Goal: Information Seeking & Learning: Check status

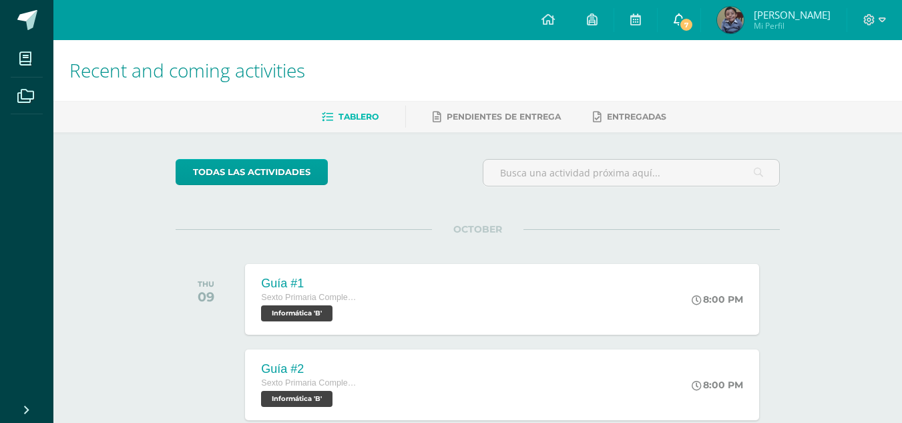
click at [691, 23] on span "7" at bounding box center [686, 24] width 15 height 15
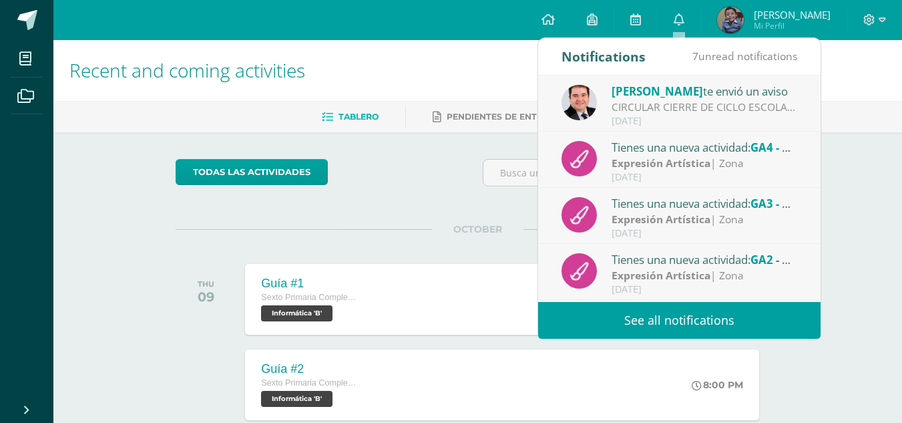
click at [724, 325] on link "See all notifications" at bounding box center [679, 320] width 282 height 37
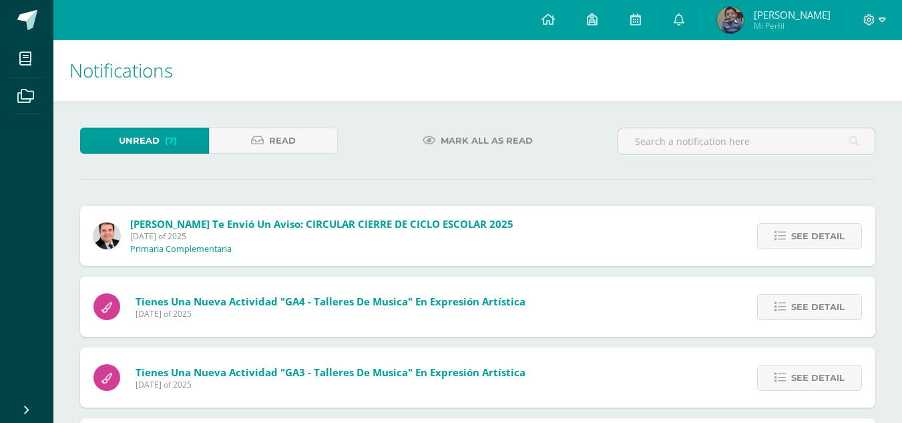
scroll to position [294, 0]
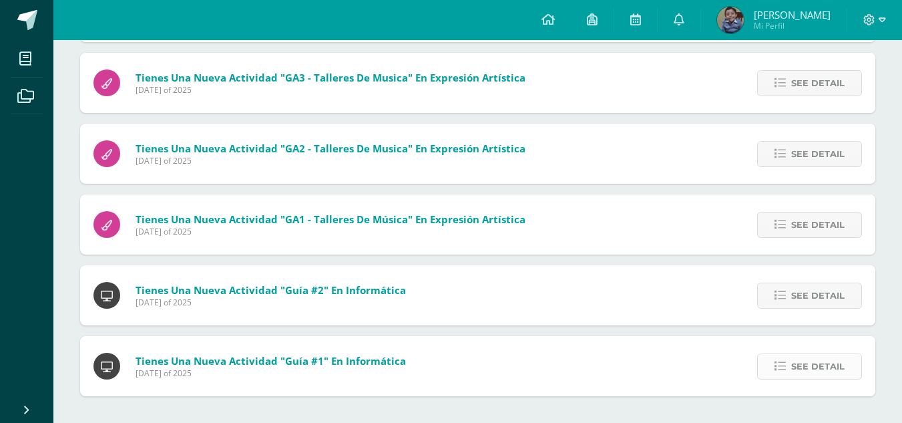
click at [814, 374] on span "See detail" at bounding box center [817, 366] width 53 height 25
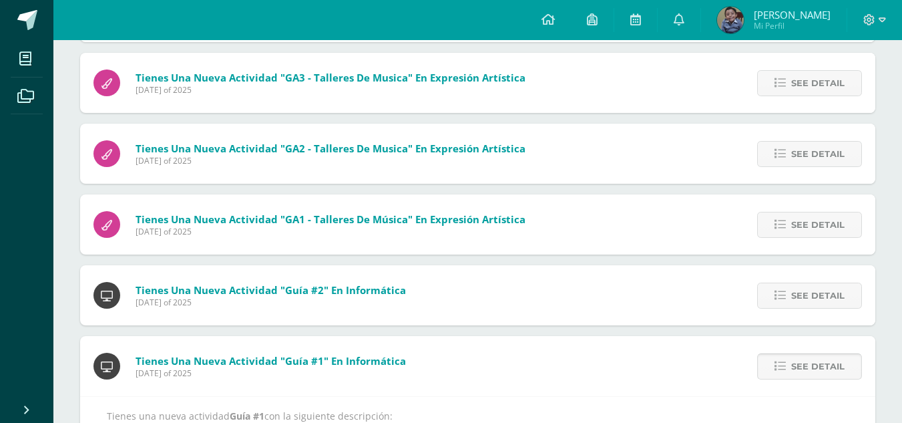
click at [825, 368] on span "See detail" at bounding box center [817, 366] width 53 height 25
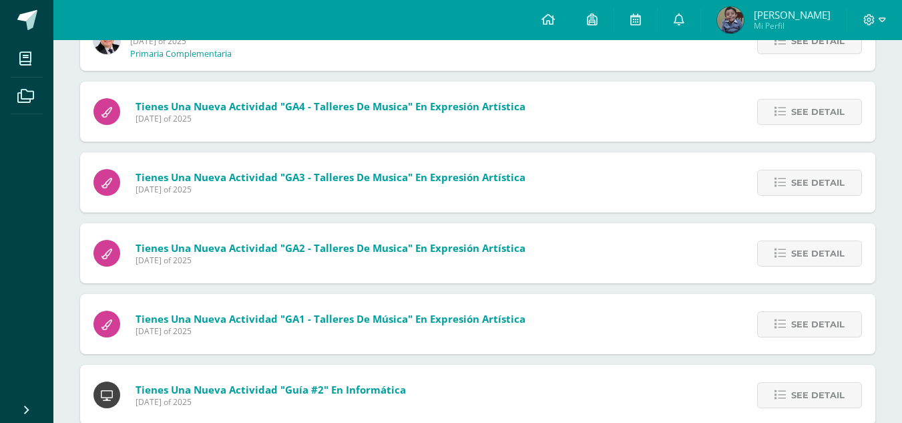
scroll to position [224, 0]
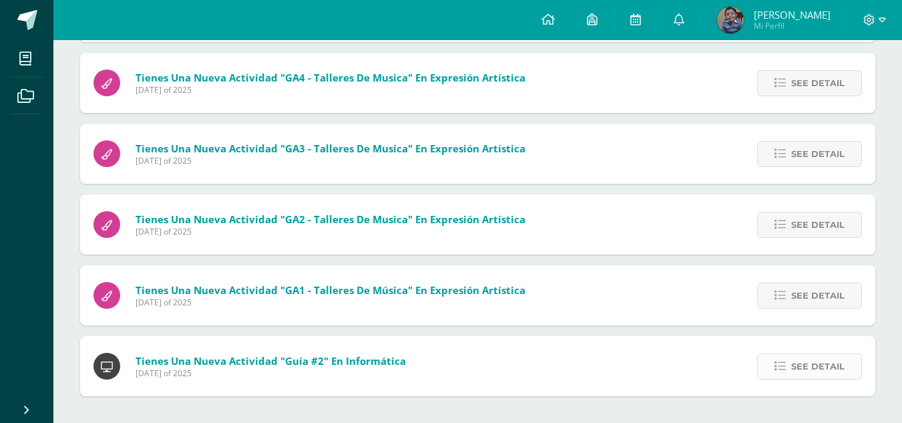
click at [826, 371] on span "See detail" at bounding box center [817, 366] width 53 height 25
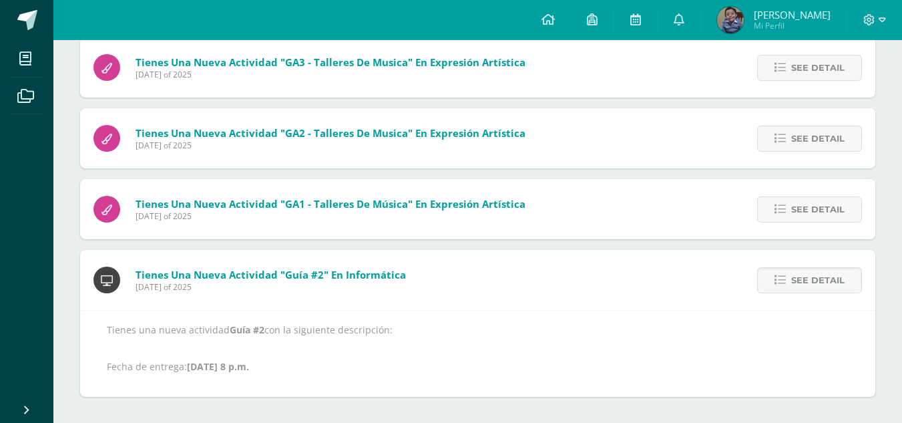
scroll to position [310, 0]
click at [829, 209] on span "See detail" at bounding box center [817, 208] width 53 height 25
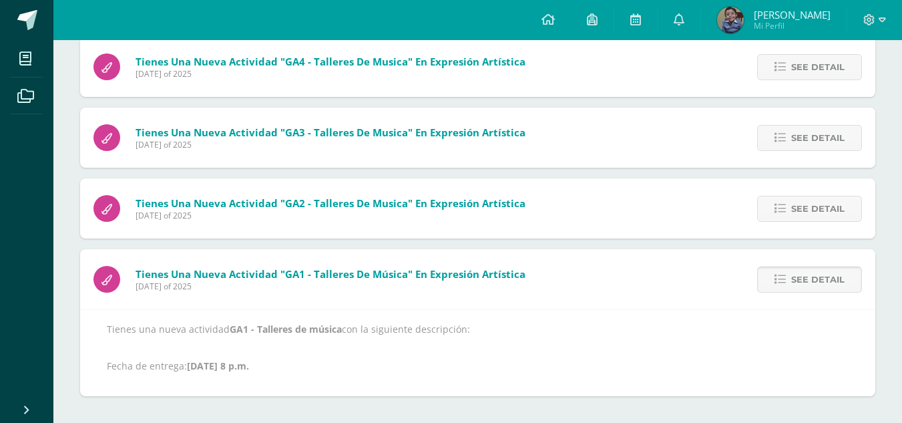
click at [829, 209] on span "See detail" at bounding box center [817, 208] width 53 height 25
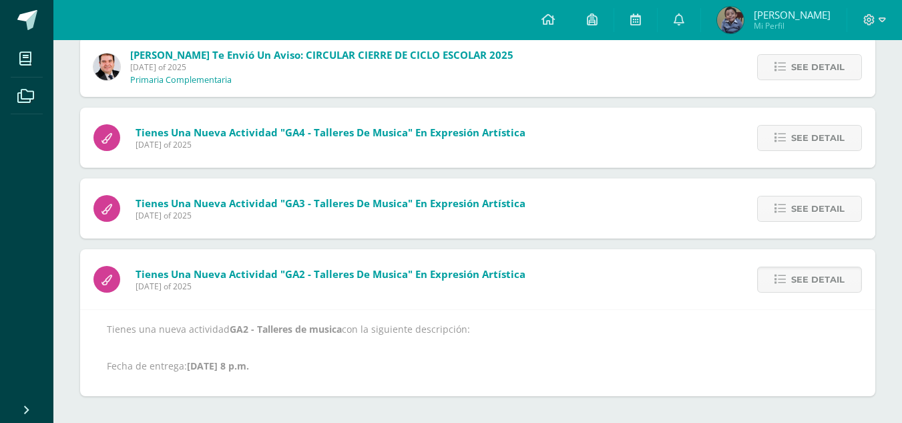
click at [829, 209] on span "See detail" at bounding box center [817, 208] width 53 height 25
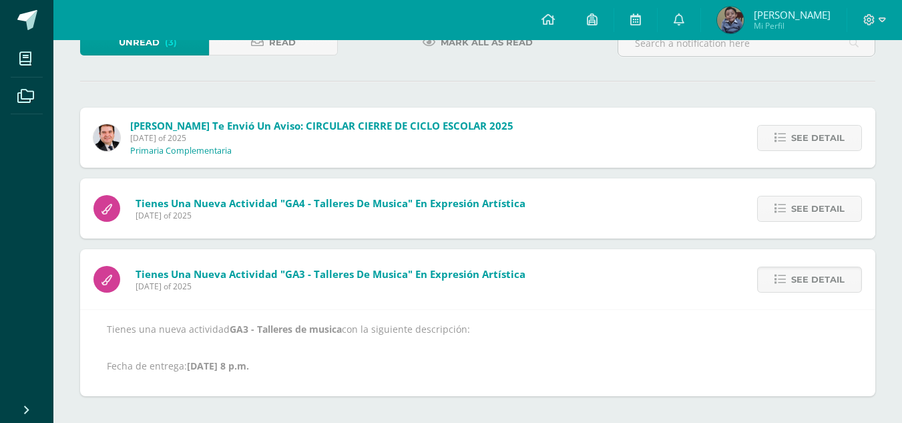
click at [829, 209] on span "See detail" at bounding box center [817, 208] width 53 height 25
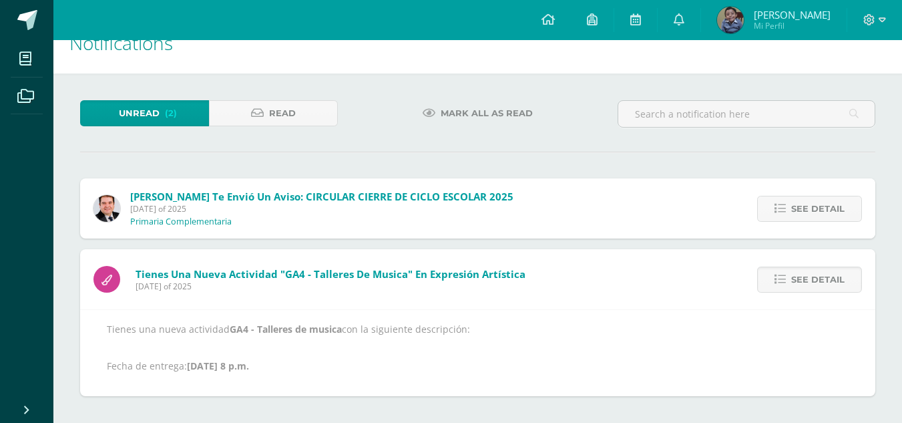
scroll to position [27, 0]
click at [829, 209] on span "See detail" at bounding box center [817, 208] width 53 height 25
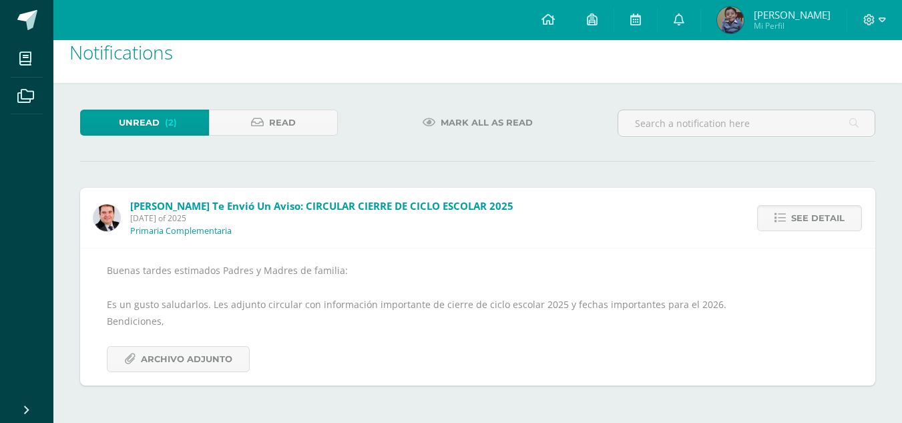
scroll to position [7, 0]
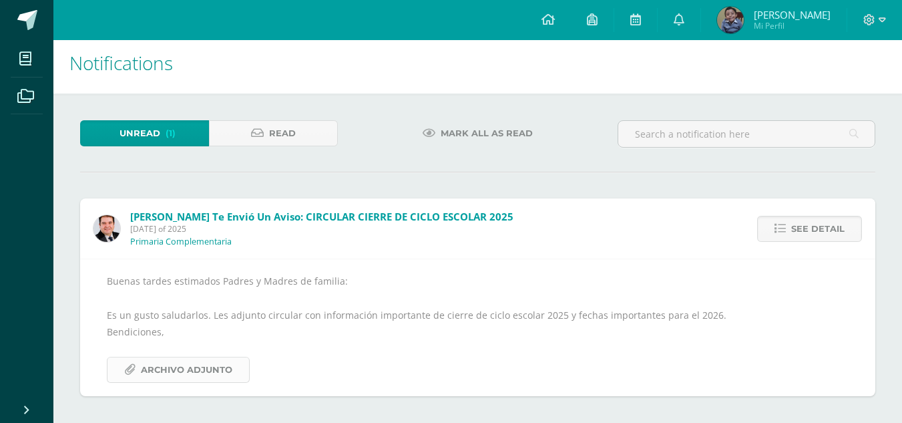
click at [225, 361] on span "Archivo Adjunto" at bounding box center [186, 369] width 91 height 25
click at [831, 228] on span "See detail" at bounding box center [817, 228] width 53 height 25
